Goal: Complete application form

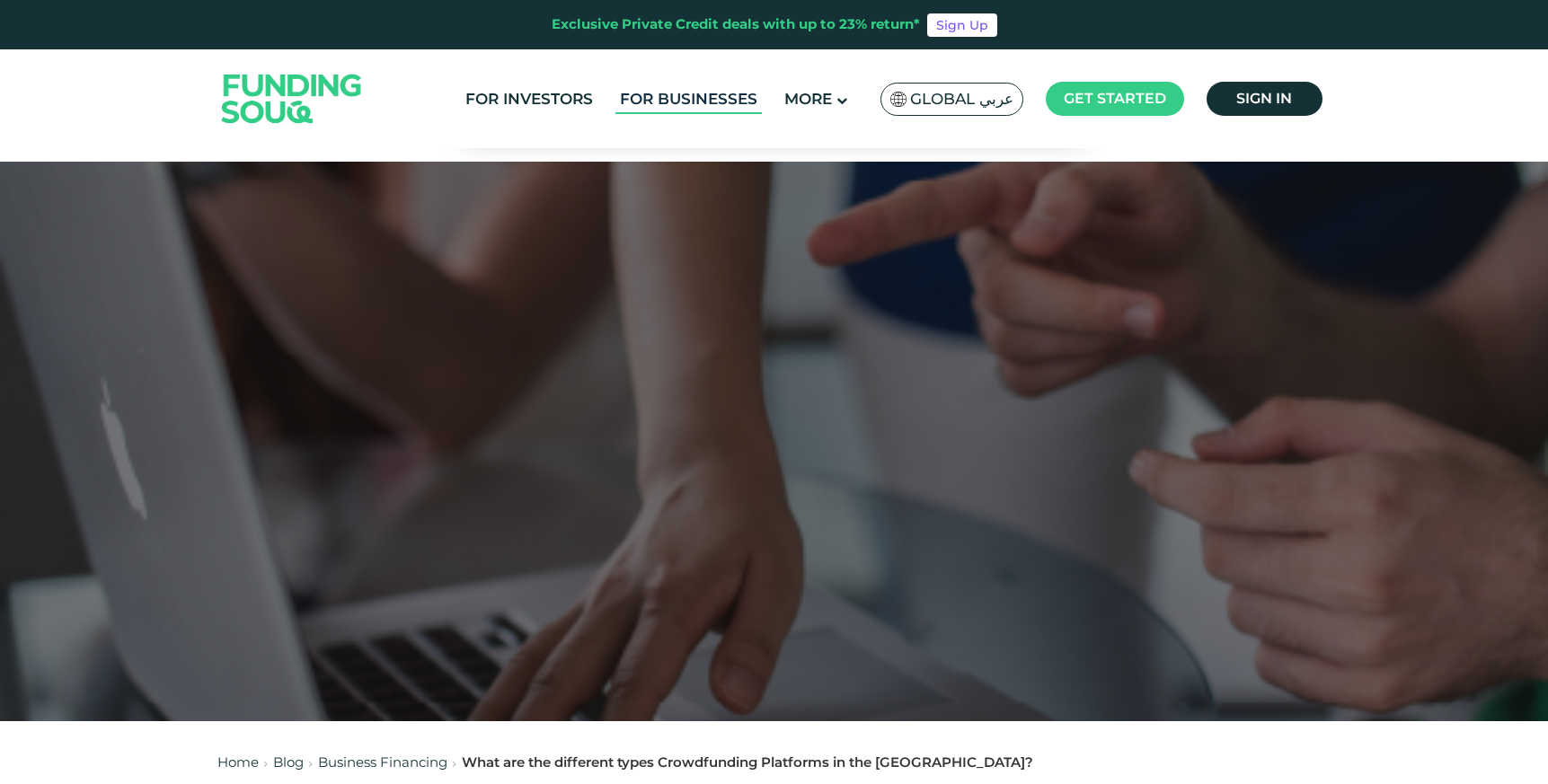
click at [651, 98] on link "For Businesses" at bounding box center [689, 99] width 147 height 30
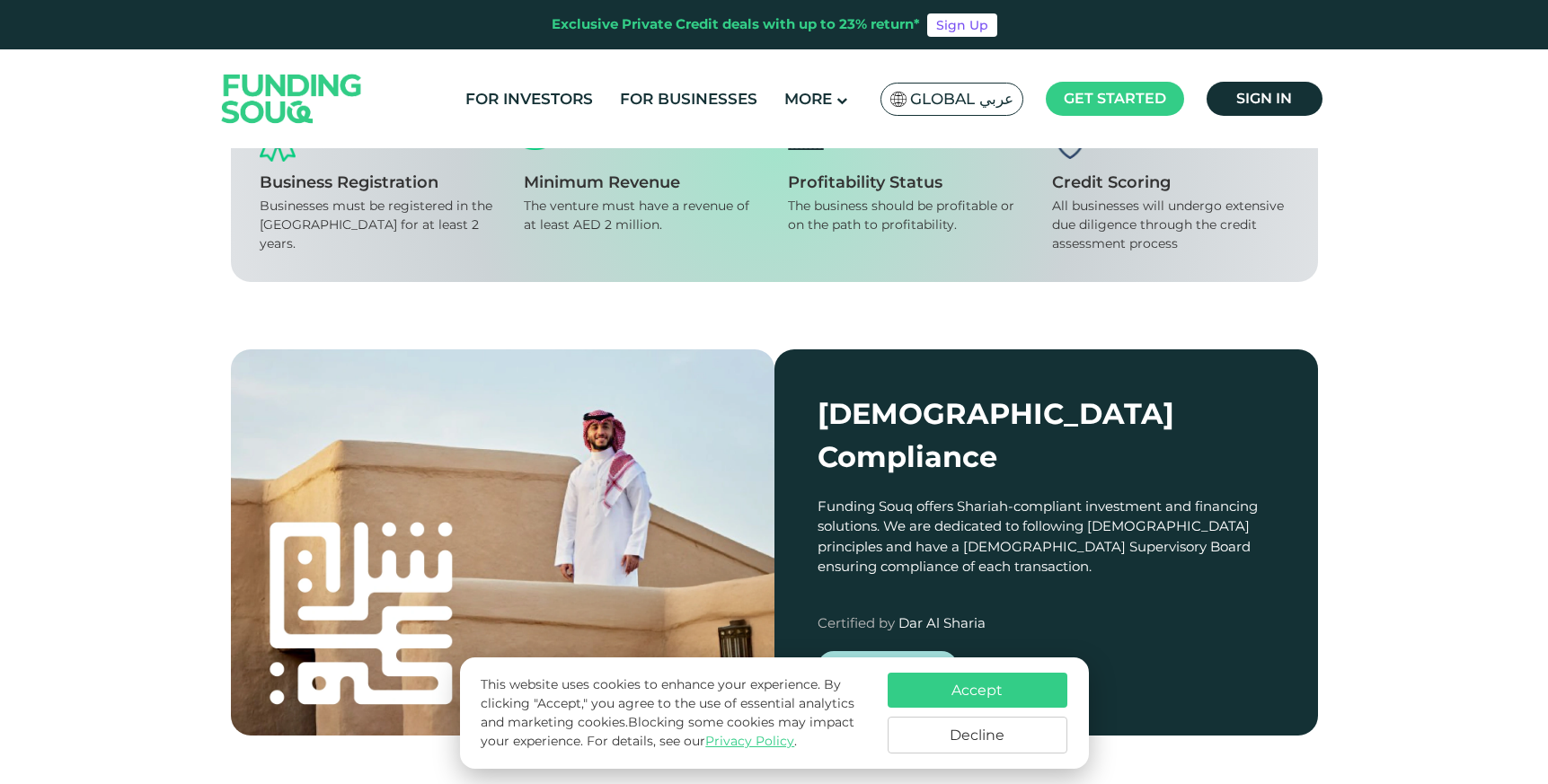
scroll to position [1714, 0]
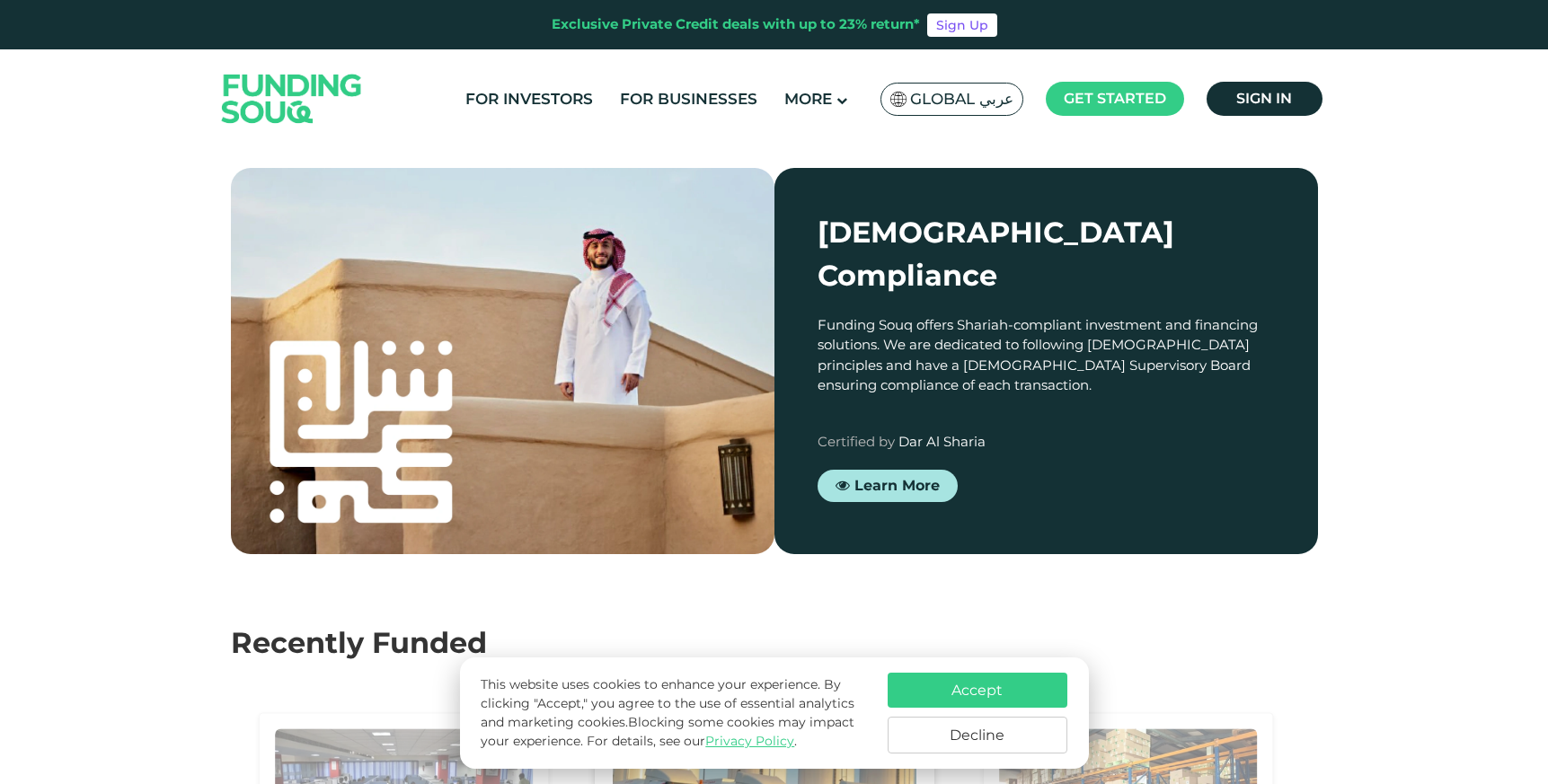
click at [954, 676] on button "Accept" at bounding box center [978, 690] width 180 height 35
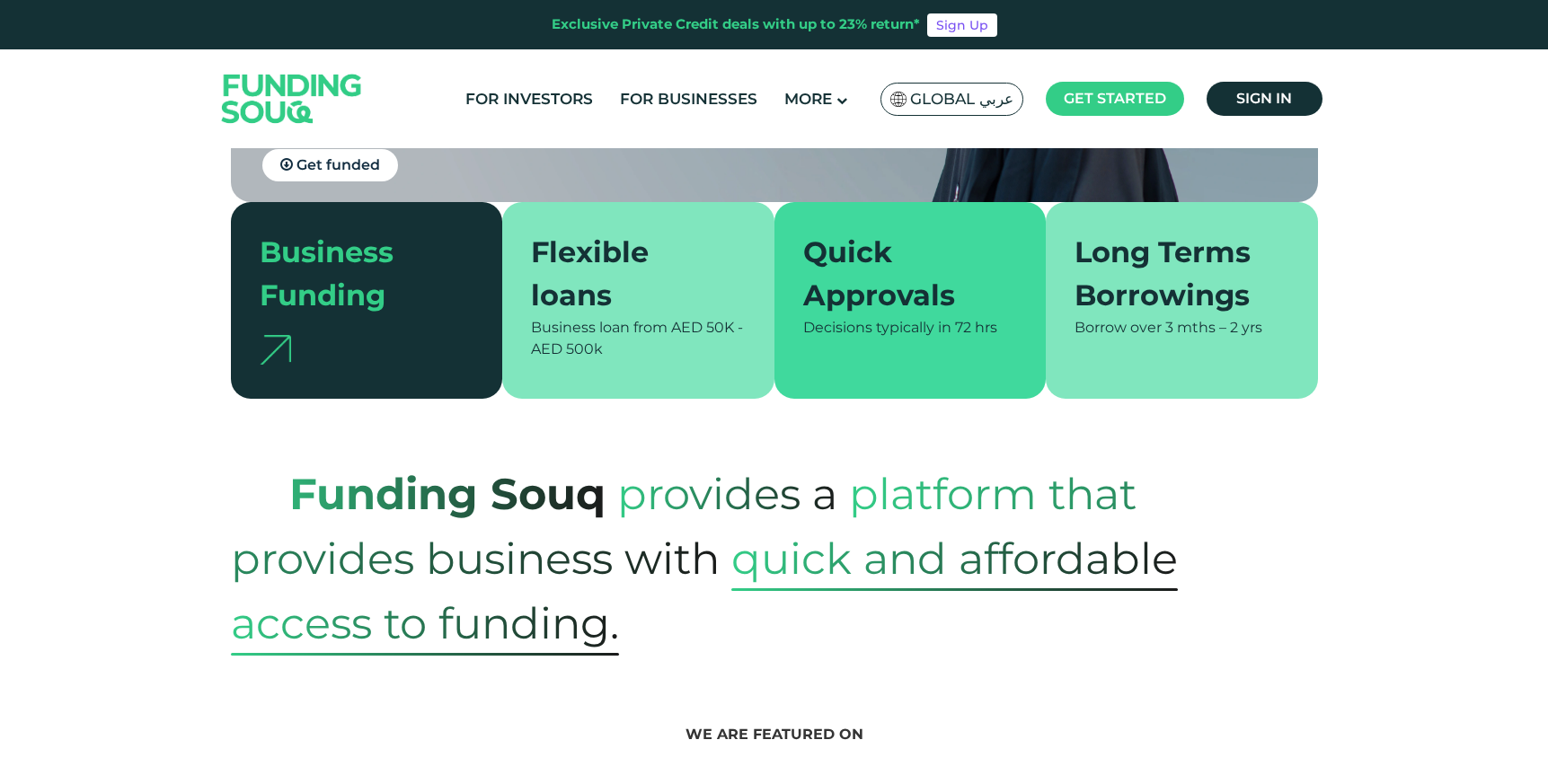
scroll to position [0, 0]
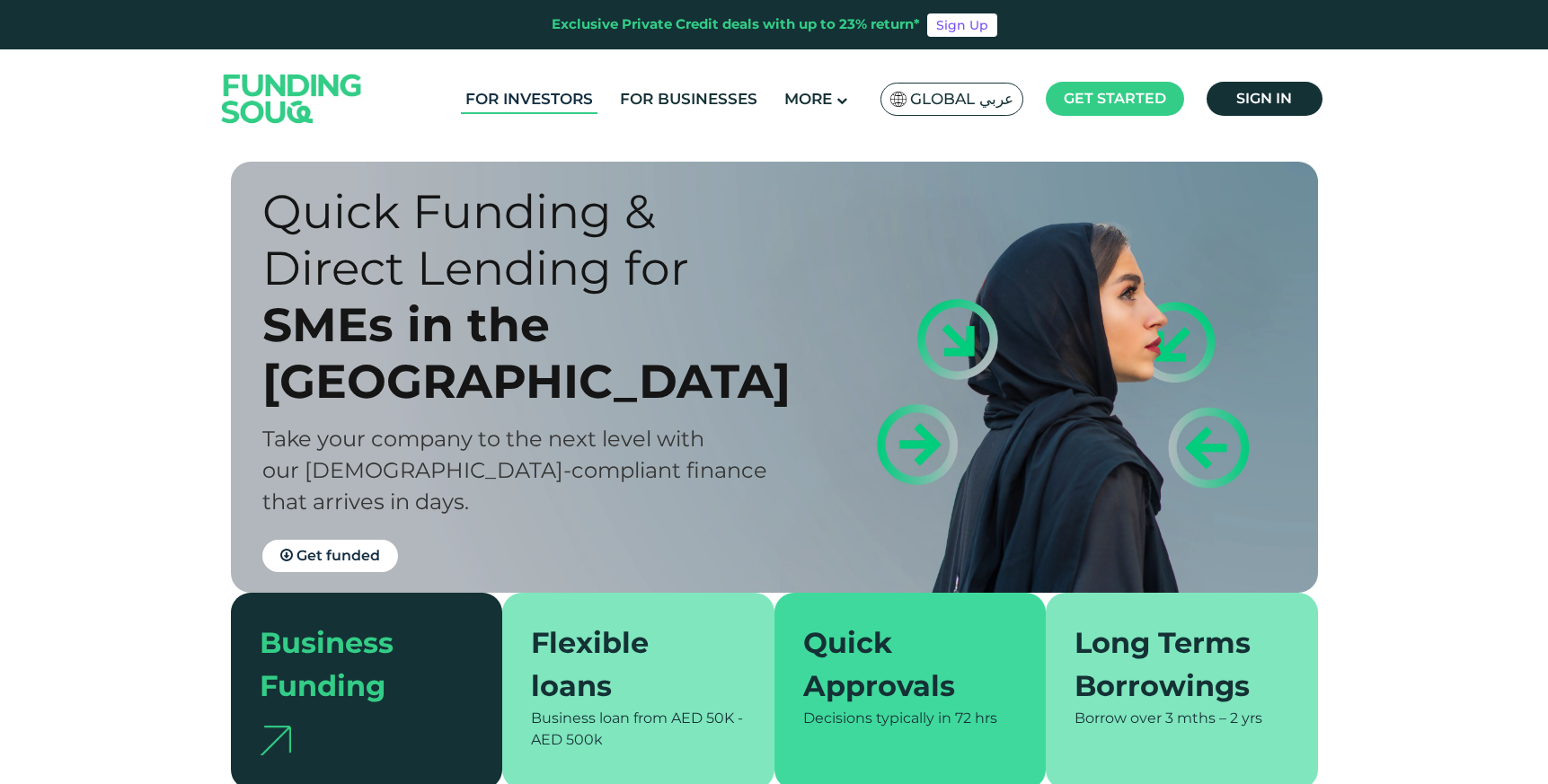
click at [520, 92] on link "For Investors" at bounding box center [529, 99] width 136 height 30
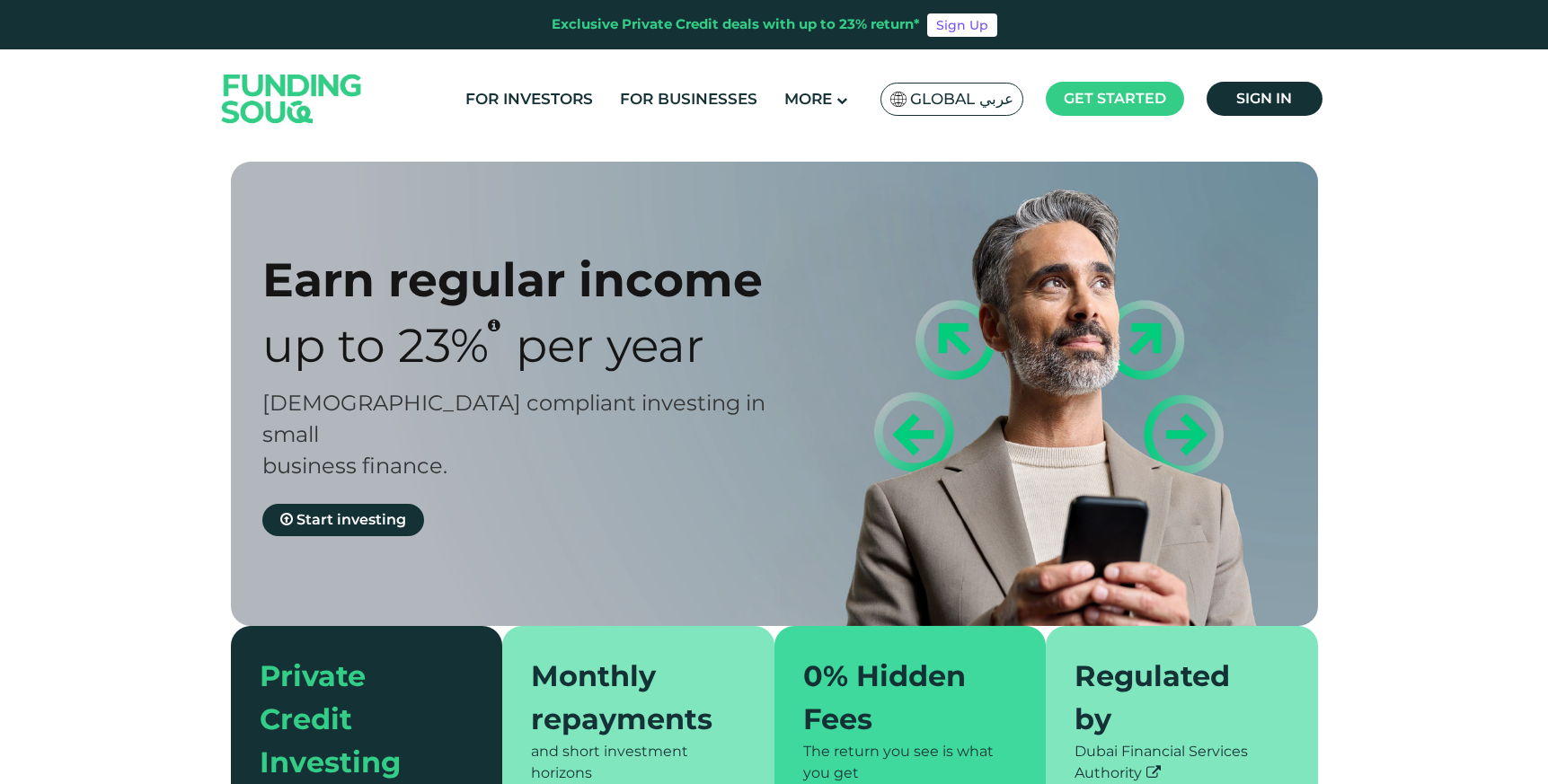
type tc-range-slider "4"
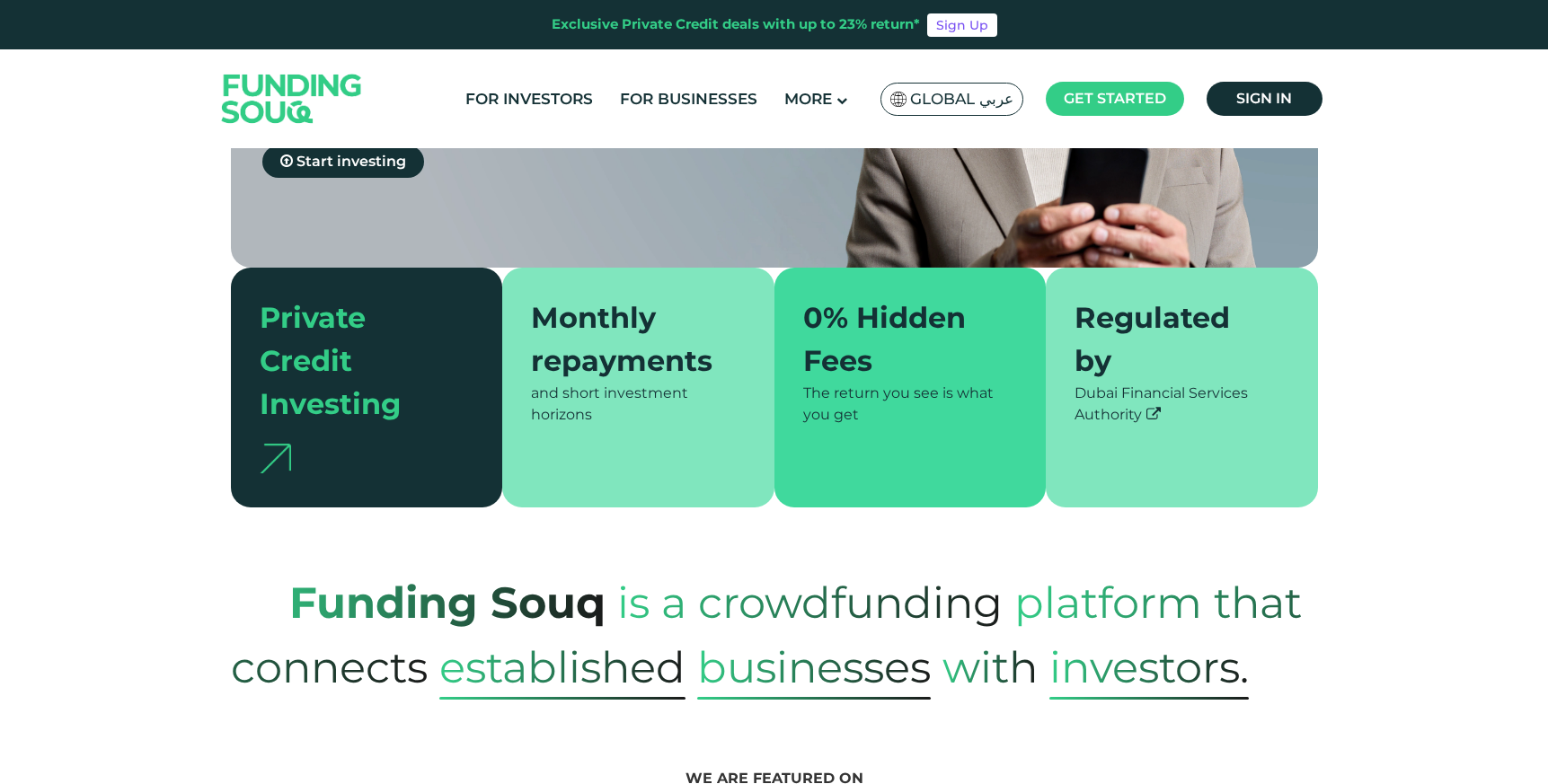
scroll to position [522, 0]
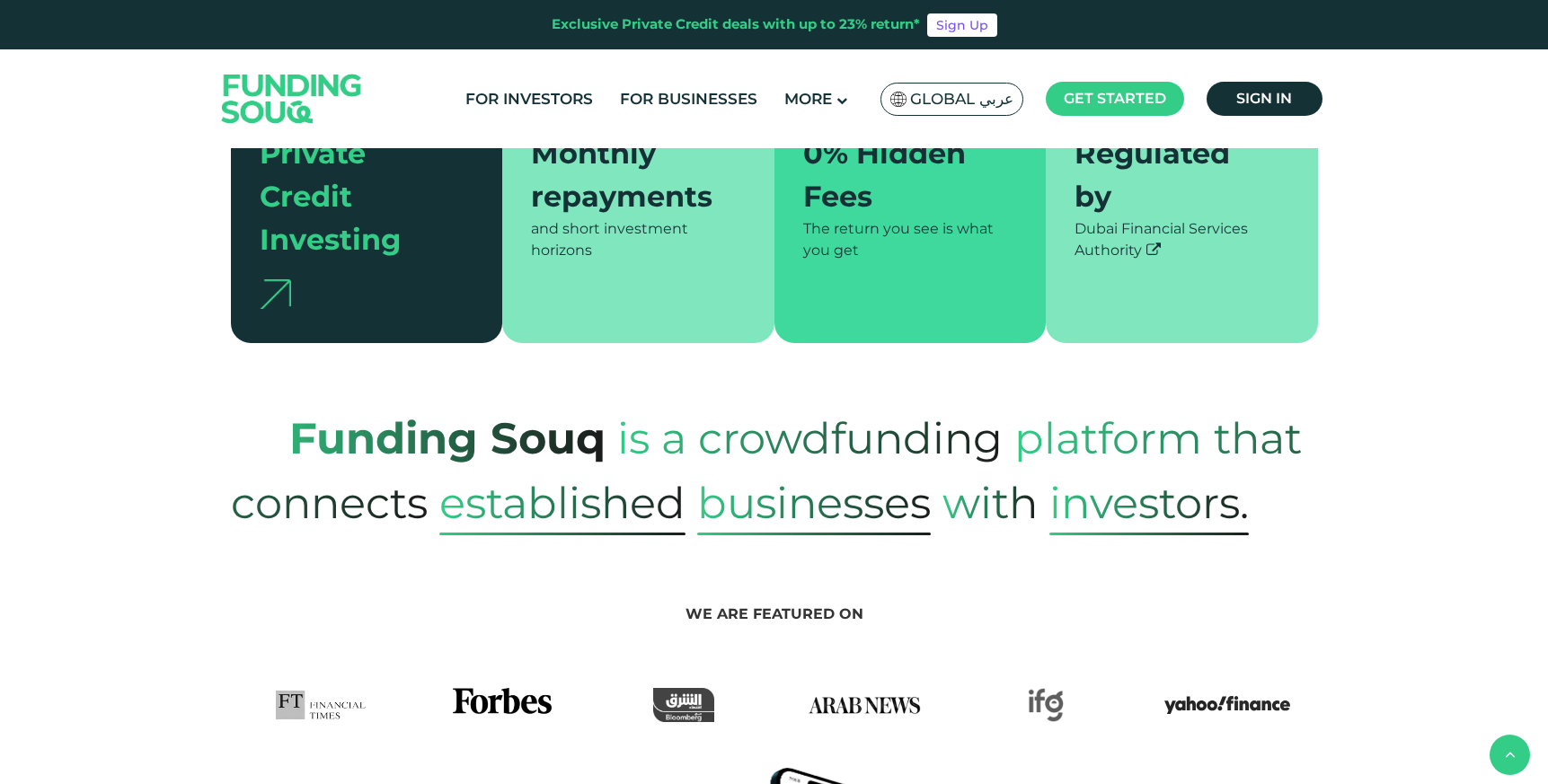
click at [327, 196] on div "Private Credit Investing" at bounding box center [356, 196] width 193 height 129
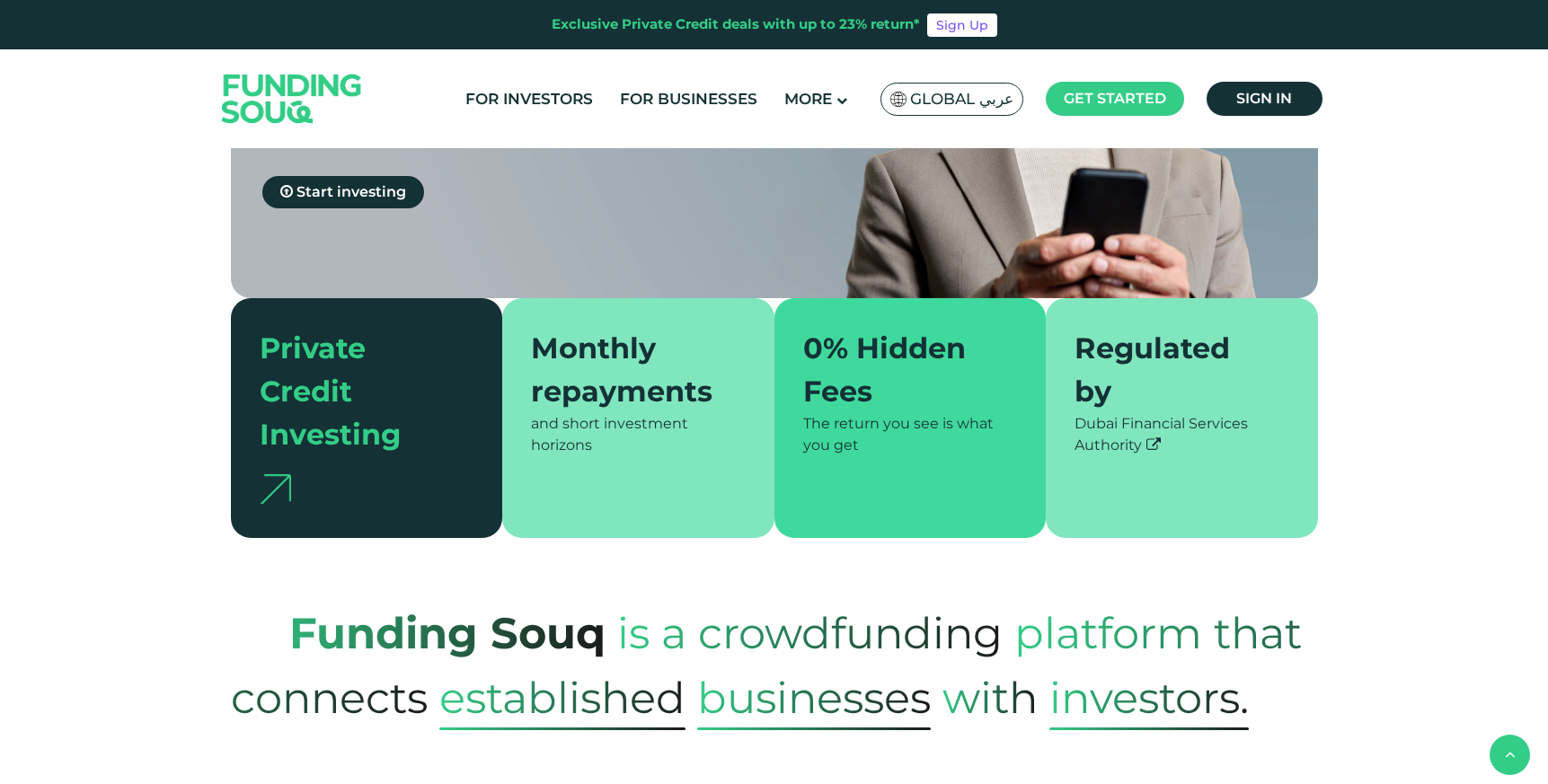
scroll to position [317, 0]
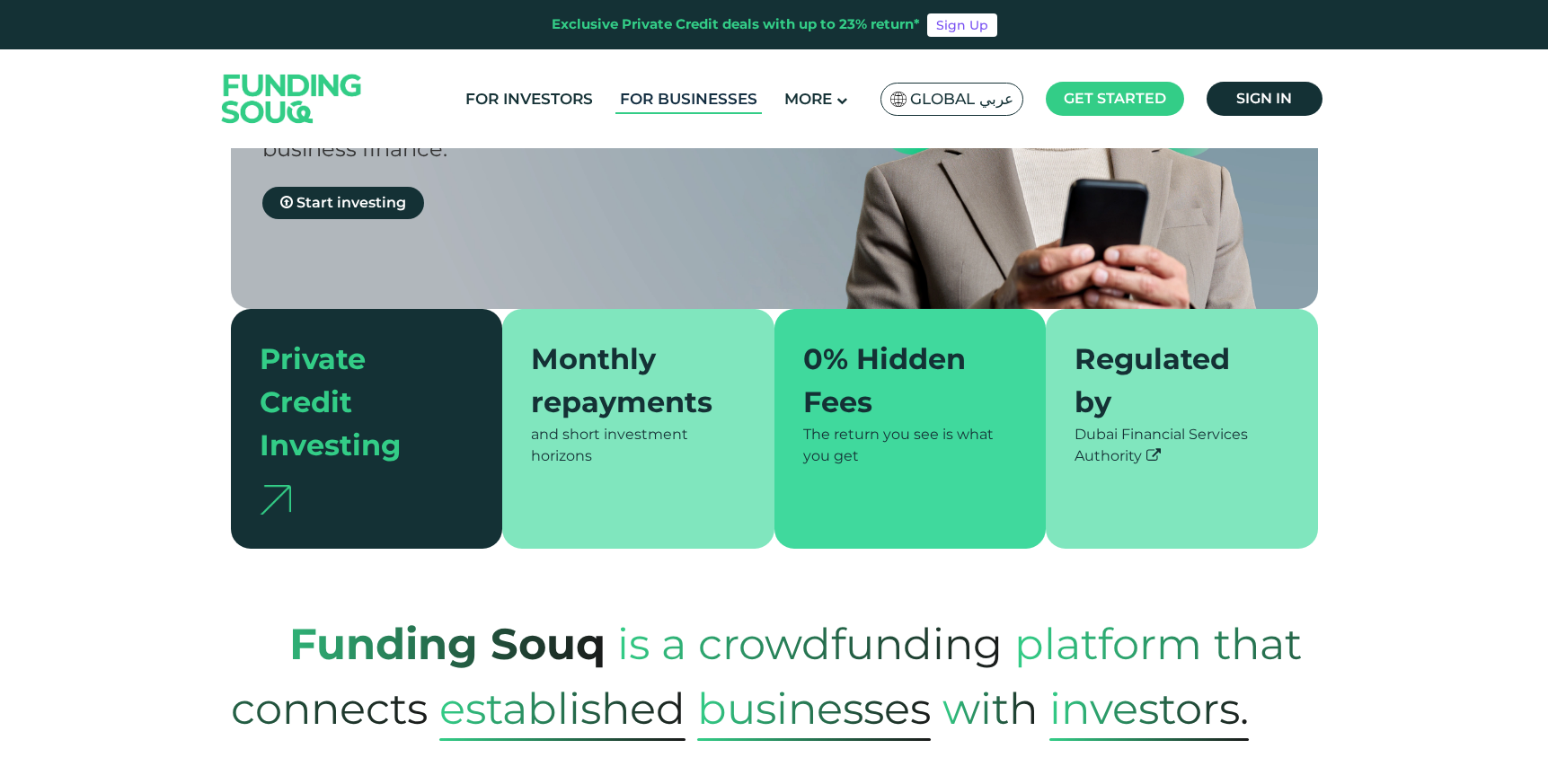
click at [658, 96] on link "For Businesses" at bounding box center [689, 99] width 147 height 30
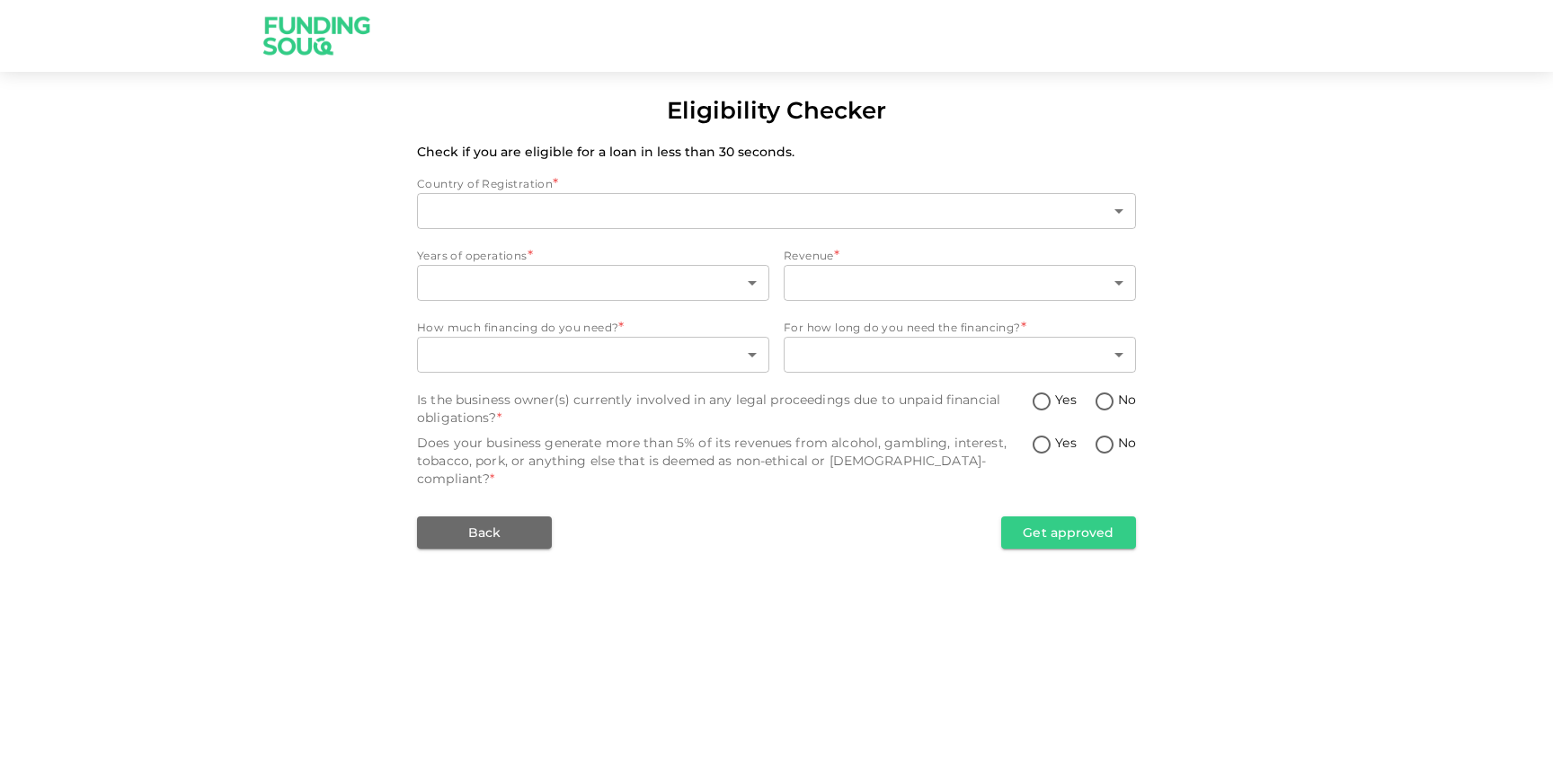
type input "1"
